Goal: Navigation & Orientation: Find specific page/section

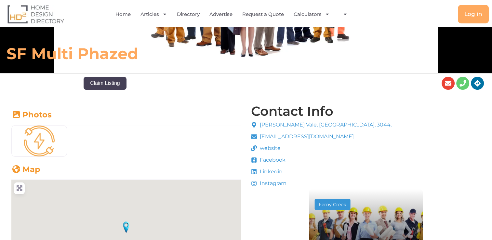
click at [272, 148] on span "website" at bounding box center [269, 149] width 22 height 8
drag, startPoint x: 271, startPoint y: 146, endPoint x: 266, endPoint y: 146, distance: 4.9
click at [271, 146] on span "website" at bounding box center [269, 149] width 22 height 8
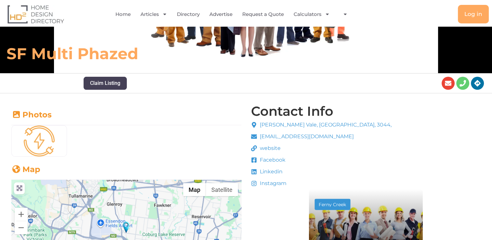
click at [271, 161] on span "Facebook" at bounding box center [271, 160] width 27 height 8
drag, startPoint x: 271, startPoint y: 161, endPoint x: 233, endPoint y: 136, distance: 45.4
click at [224, 136] on div "Mask group (5)" at bounding box center [126, 140] width 233 height 34
click at [149, 123] on div "Mask group (5)" at bounding box center [126, 140] width 233 height 34
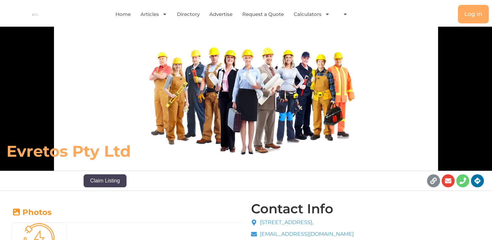
scroll to position [98, 0]
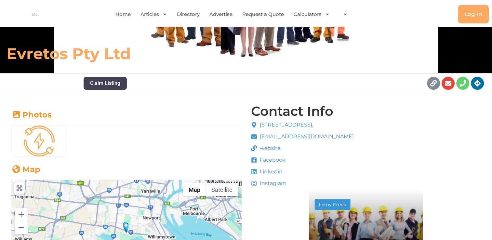
click at [272, 146] on span "website" at bounding box center [269, 149] width 22 height 8
